Goal: Find specific page/section: Find specific page/section

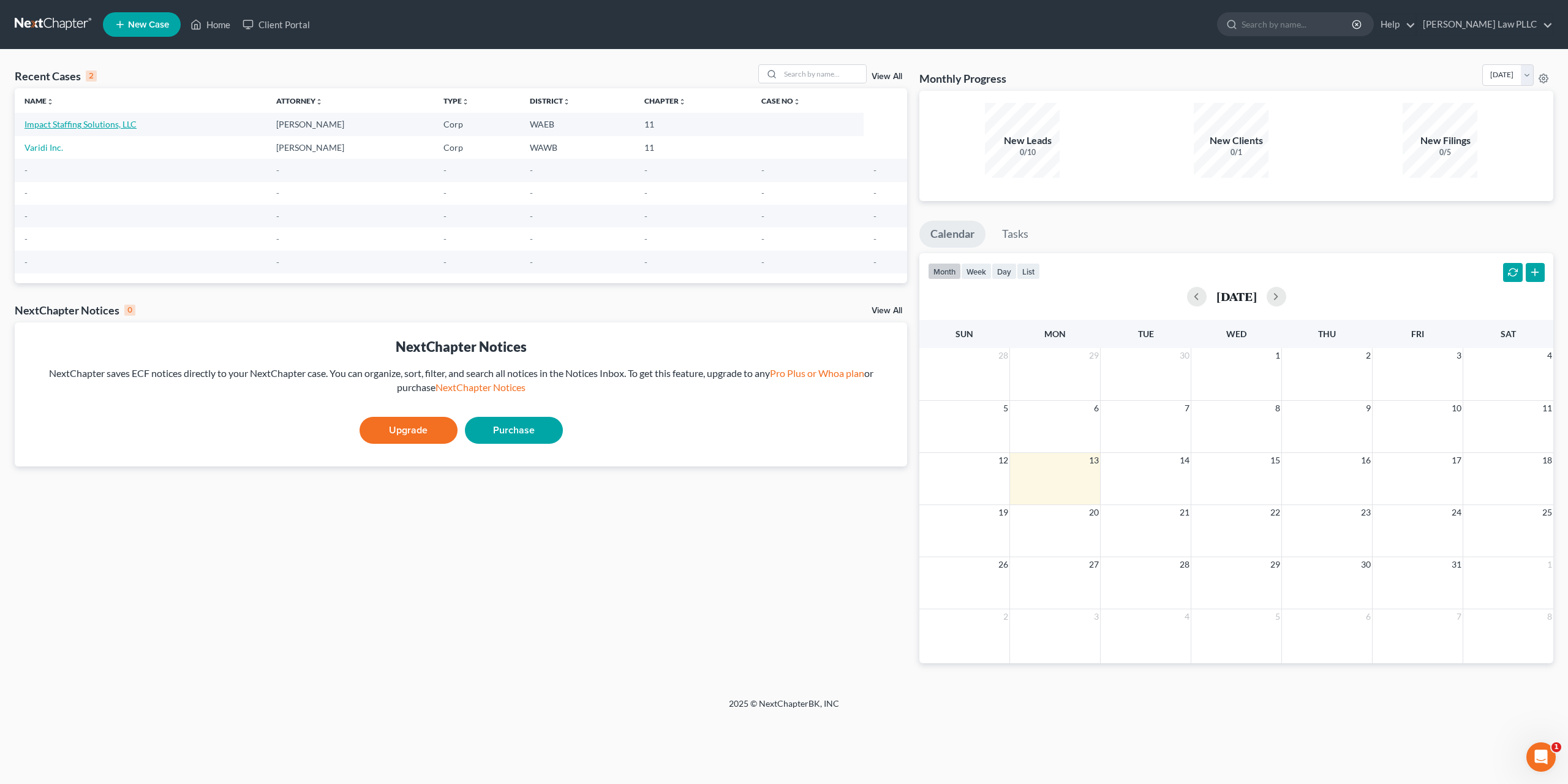
click at [94, 119] on link "Impact Staffing Solutions, LLC" at bounding box center [81, 123] width 112 height 10
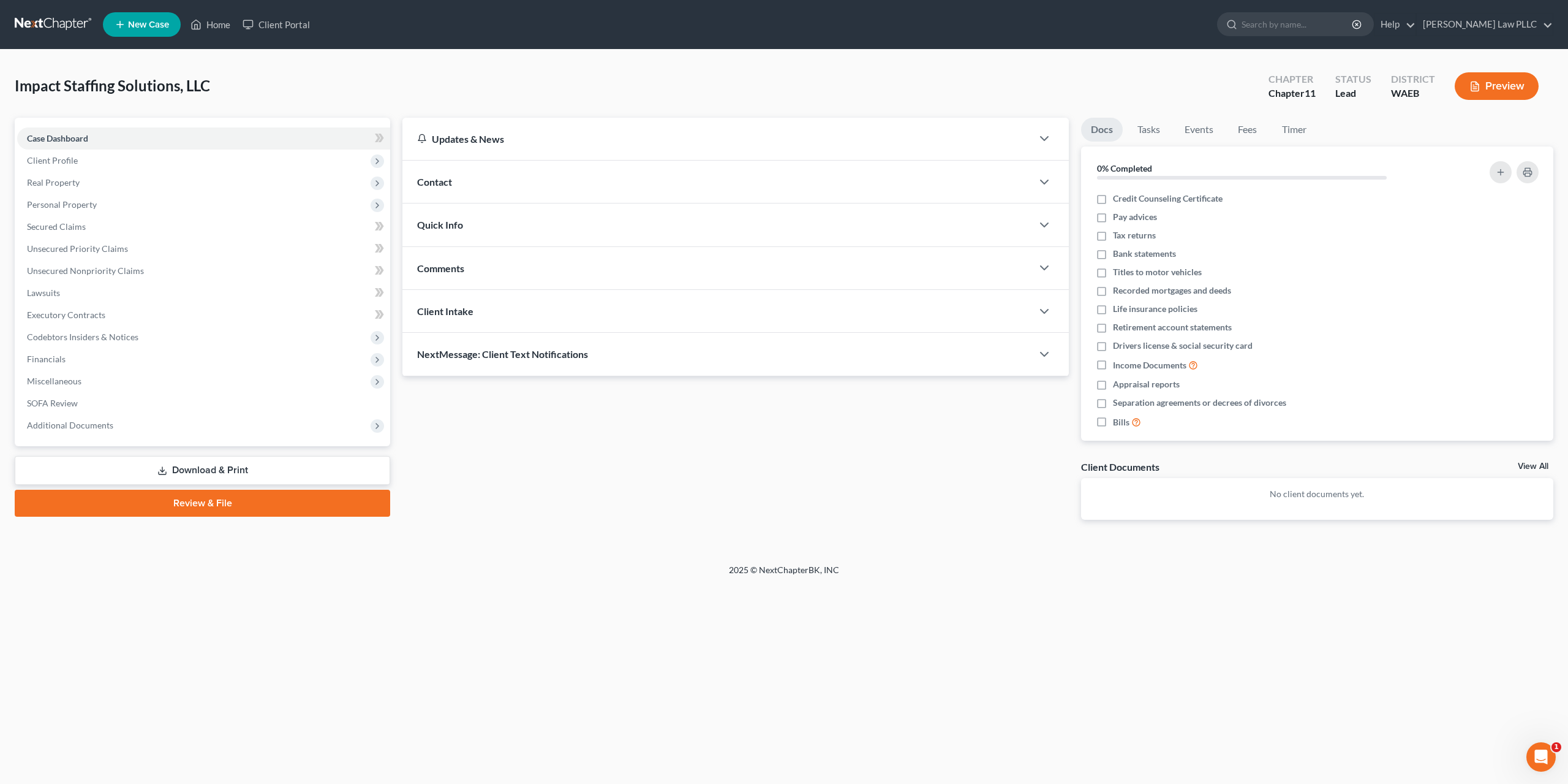
click at [1500, 78] on button "Preview" at bounding box center [1497, 86] width 84 height 28
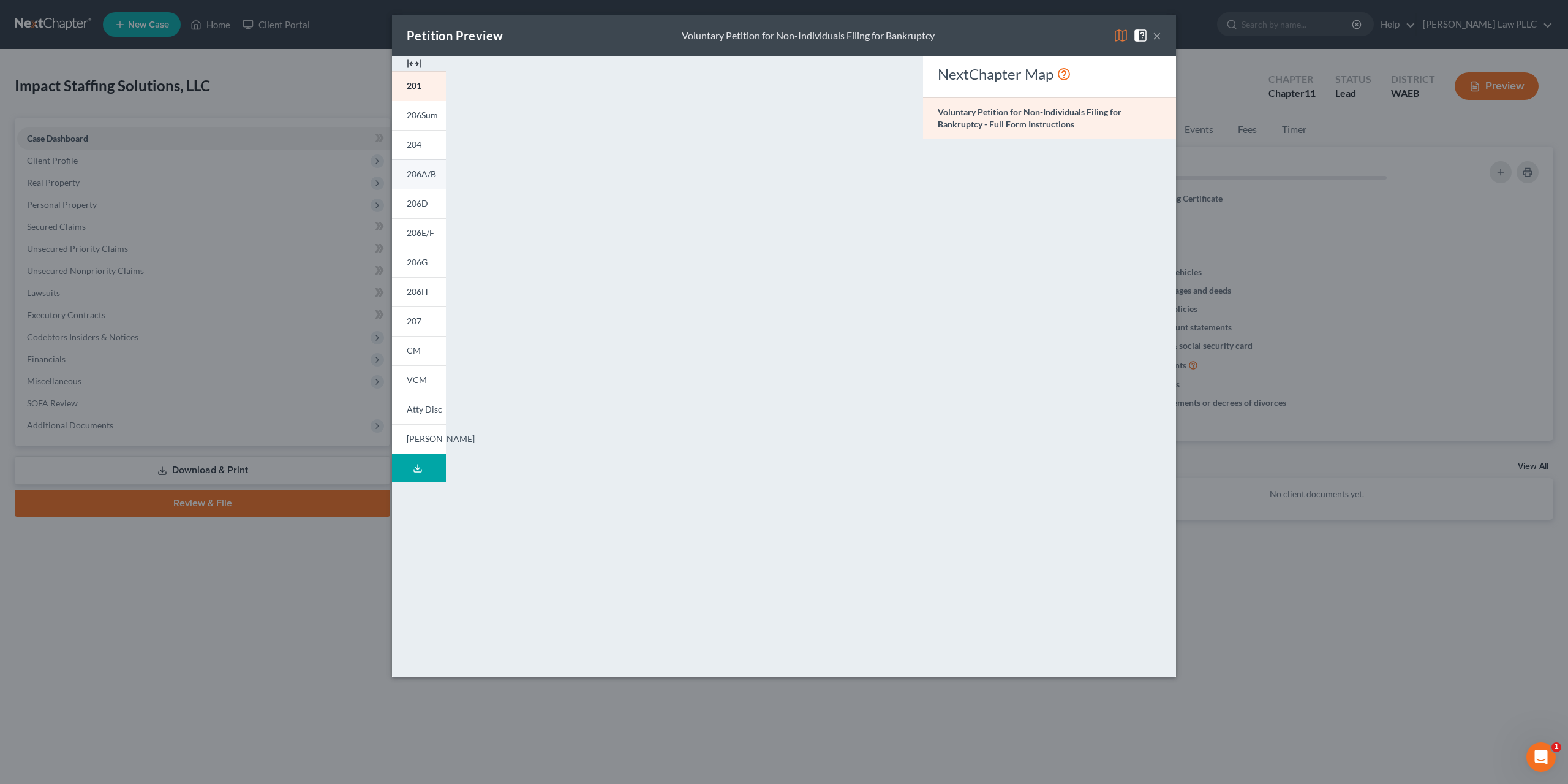
click at [436, 168] on span "206A/B" at bounding box center [421, 173] width 30 height 10
click at [428, 198] on span "206D" at bounding box center [417, 203] width 21 height 10
click at [434, 228] on span "206E/F" at bounding box center [420, 232] width 28 height 10
click at [427, 257] on span "206G" at bounding box center [417, 261] width 21 height 10
click at [428, 286] on span "206H" at bounding box center [417, 291] width 21 height 10
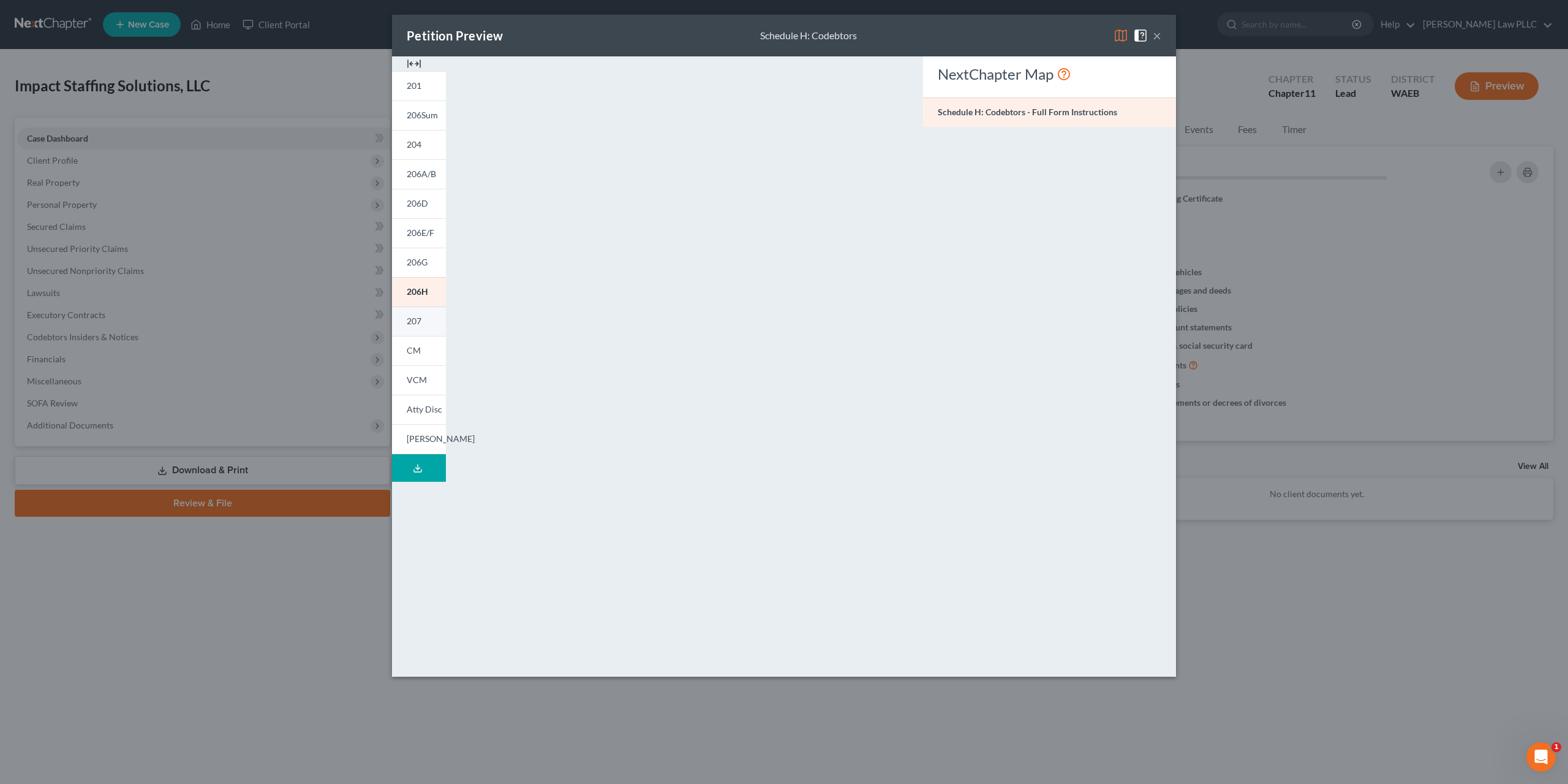
click at [421, 316] on span "207" at bounding box center [414, 321] width 14 height 10
click at [442, 404] on span "Atty Disc" at bounding box center [425, 409] width 36 height 10
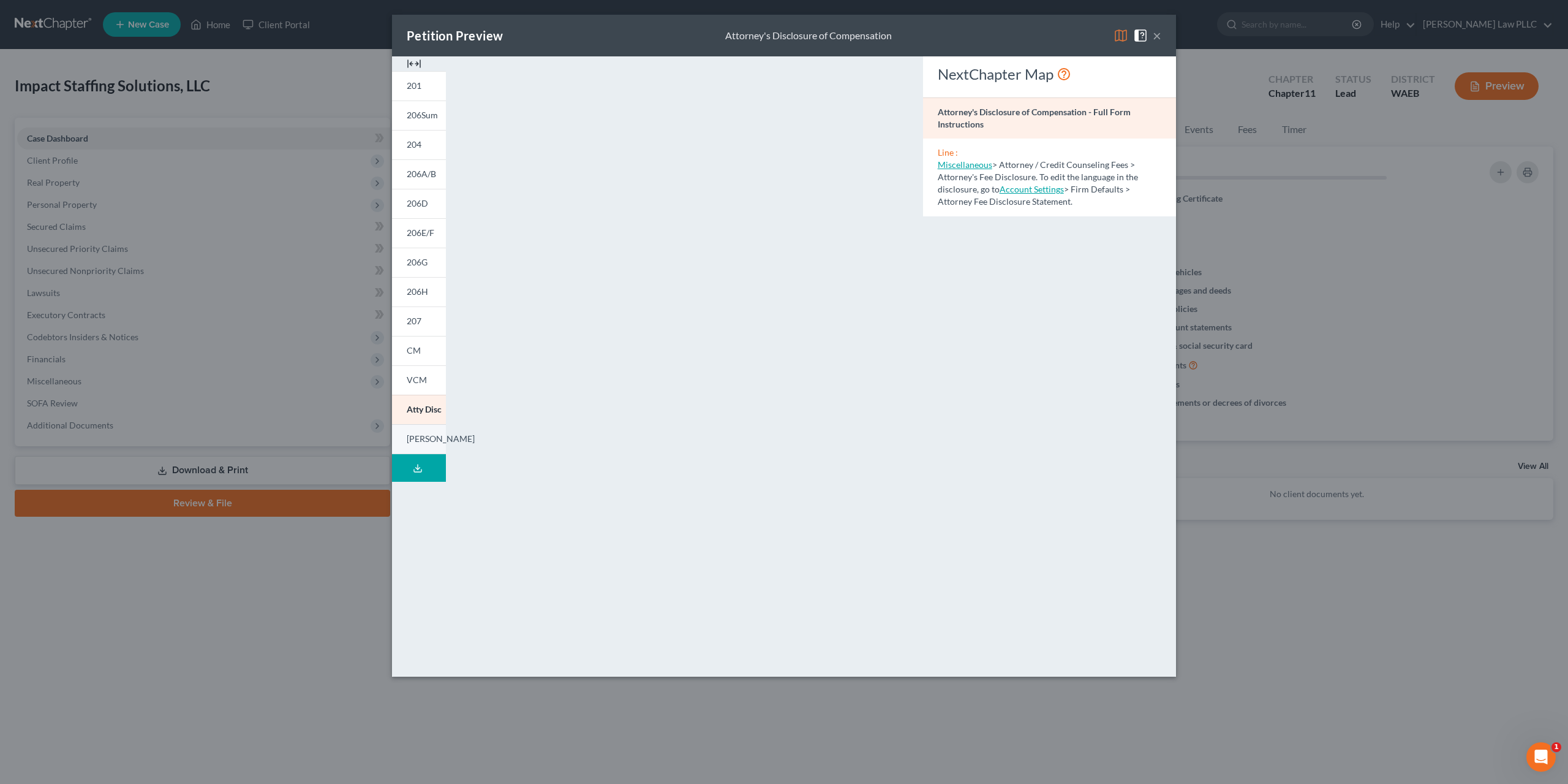
click at [461, 433] on span "[PERSON_NAME]" at bounding box center [440, 438] width 68 height 10
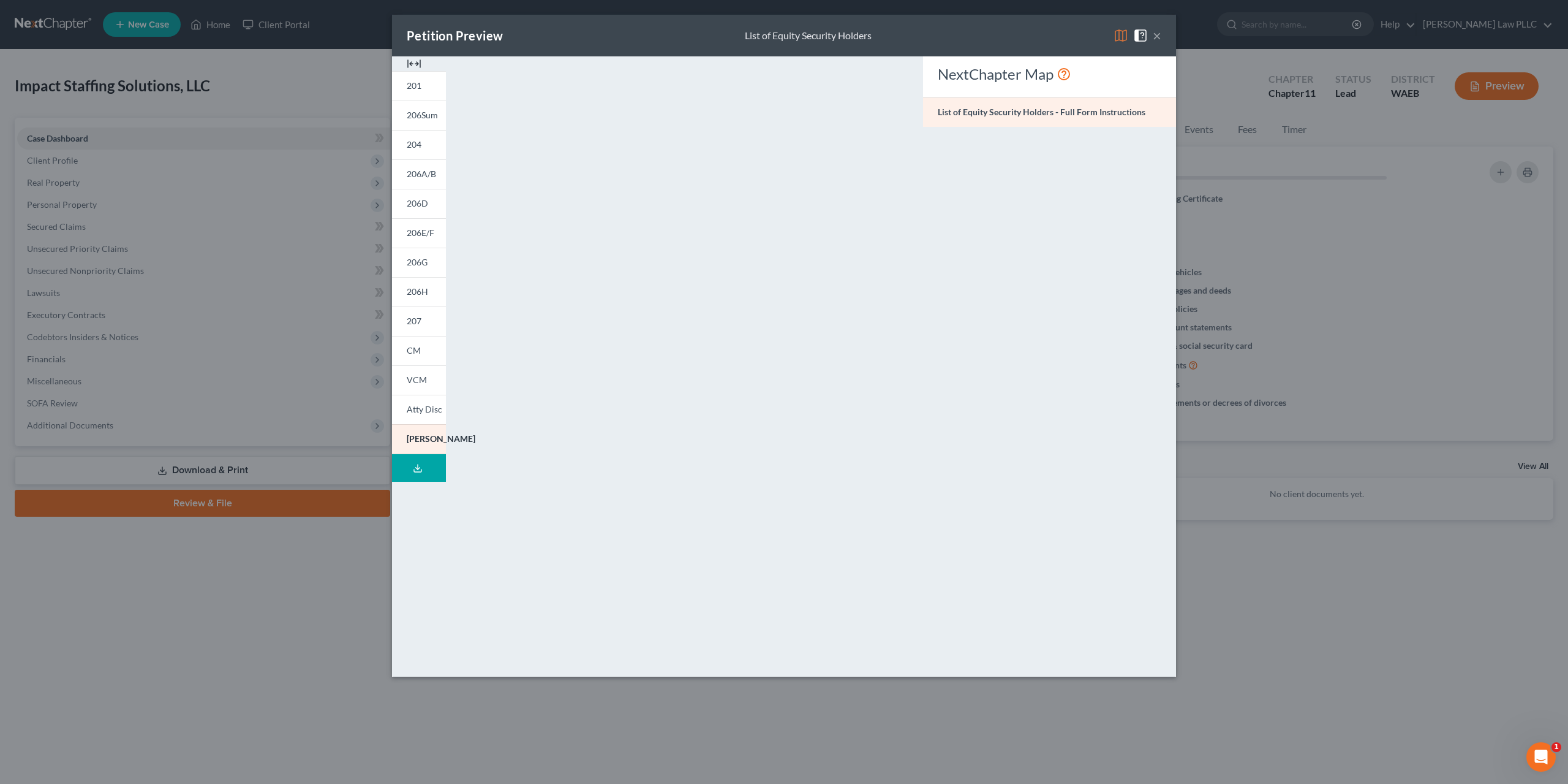
click at [1153, 31] on button "×" at bounding box center [1157, 35] width 8 height 14
